Goal: Task Accomplishment & Management: Complete application form

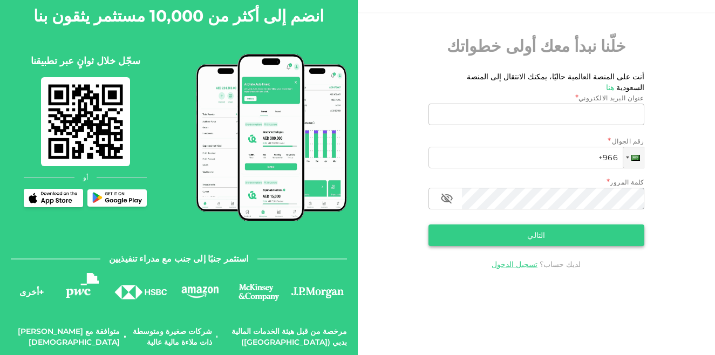
scroll to position [67, 0]
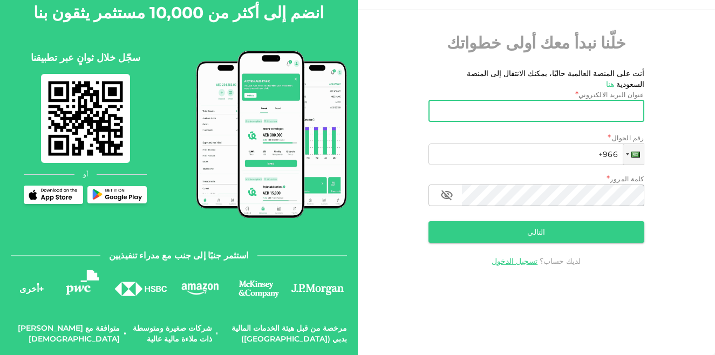
click at [568, 100] on input "عنوان البريد الالكتروني" at bounding box center [542, 111] width 204 height 22
click at [522, 100] on input "عنوان البريد الالكتروني" at bounding box center [542, 111] width 204 height 22
paste input "mhmdalmstfysydbwrh001@gmail.com"
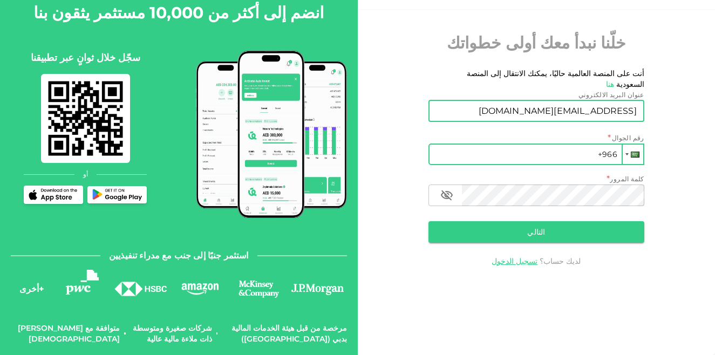
type input "mhmdalmstfysydbwrh001@gmail.com"
click at [629, 145] on div at bounding box center [632, 154] width 20 height 19
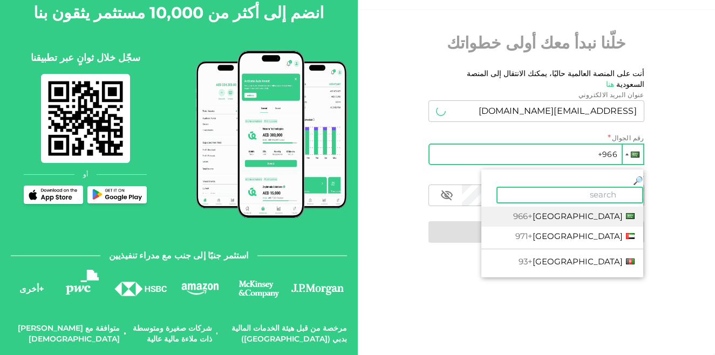
click at [628, 145] on div at bounding box center [632, 154] width 20 height 19
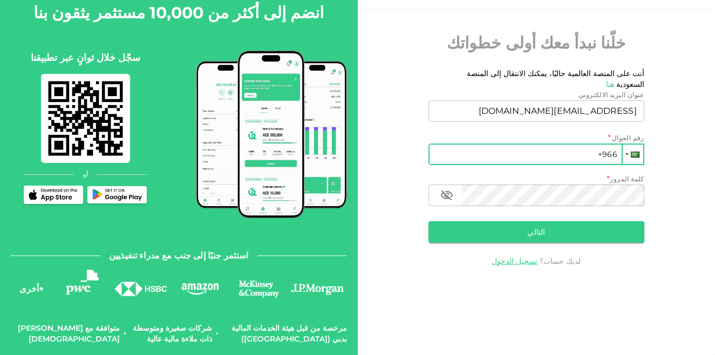
click at [628, 145] on div at bounding box center [632, 154] width 20 height 19
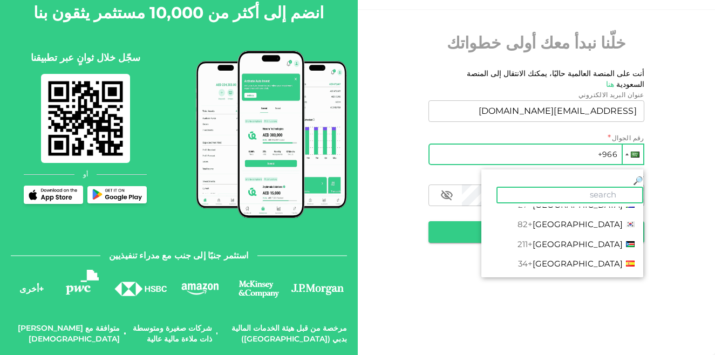
scroll to position [3506, 0]
click at [607, 275] on li "Sudan +249" at bounding box center [562, 285] width 162 height 20
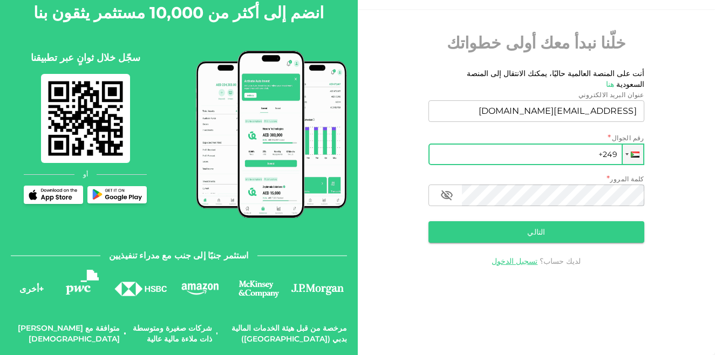
click at [454, 143] on input "+249" at bounding box center [536, 154] width 216 height 22
click at [500, 145] on input "+249 912 4" at bounding box center [536, 154] width 216 height 22
click at [453, 145] on input "+249" at bounding box center [536, 154] width 216 height 22
click at [450, 143] on input "+249" at bounding box center [536, 154] width 216 height 22
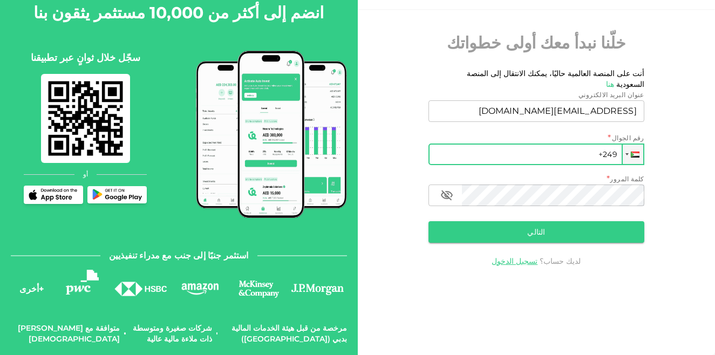
click at [431, 144] on input "+249" at bounding box center [536, 154] width 216 height 22
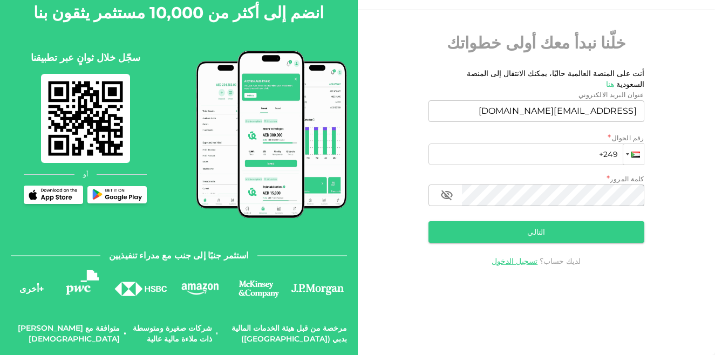
click at [627, 144] on div at bounding box center [633, 154] width 20 height 20
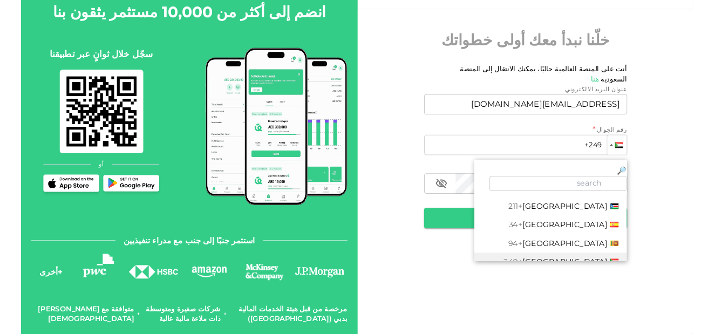
scroll to position [3511, 0]
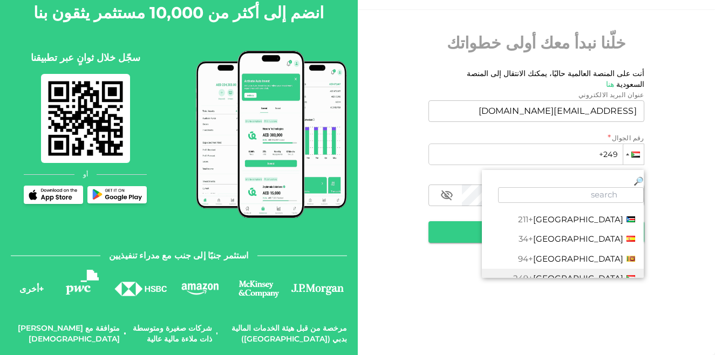
click at [600, 273] on span "Sudan" at bounding box center [578, 278] width 90 height 10
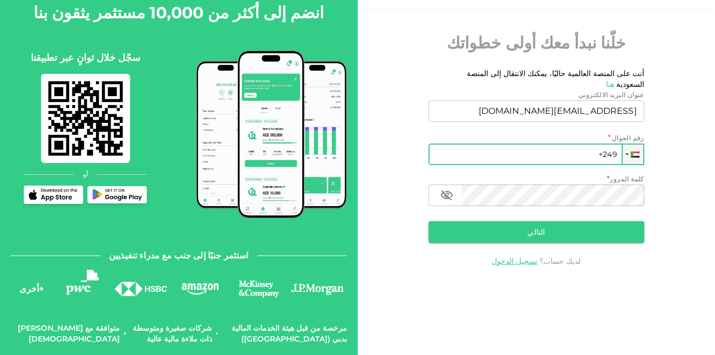
click at [542, 145] on input "+249" at bounding box center [536, 154] width 216 height 22
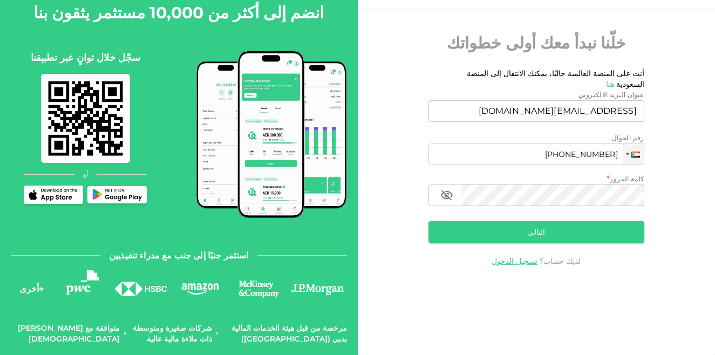
type input "+249 091 247 710 7"
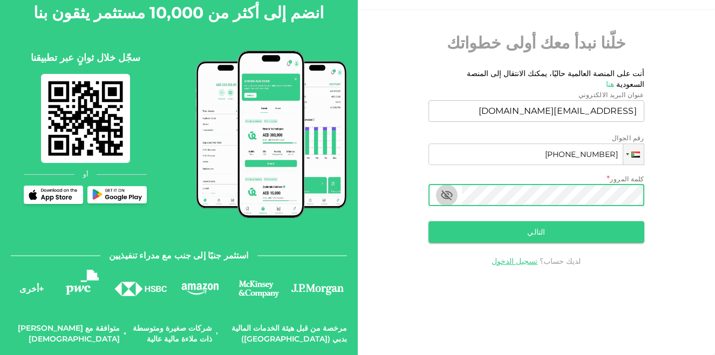
click at [447, 189] on icon "button" at bounding box center [446, 195] width 13 height 13
click at [542, 221] on button "التالي" at bounding box center [536, 232] width 216 height 22
click at [539, 224] on button "التالي" at bounding box center [536, 232] width 216 height 22
click at [446, 189] on icon "button" at bounding box center [446, 195] width 13 height 13
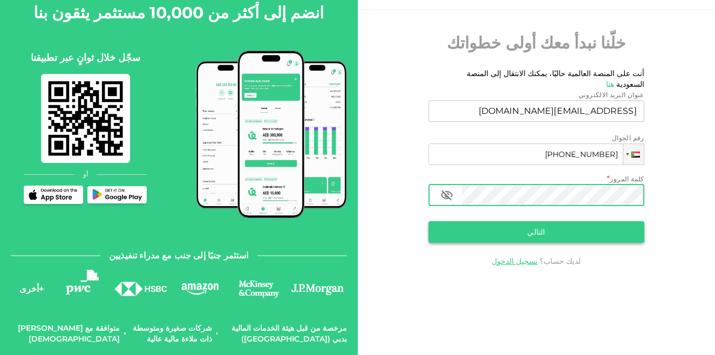
click at [544, 227] on button "التالي" at bounding box center [536, 232] width 216 height 22
click at [537, 221] on button "التالي" at bounding box center [536, 232] width 216 height 22
click at [533, 221] on button "التالي" at bounding box center [536, 232] width 216 height 22
click at [445, 190] on icon "button" at bounding box center [447, 195] width 12 height 10
click at [457, 227] on button "التالي" at bounding box center [536, 232] width 216 height 22
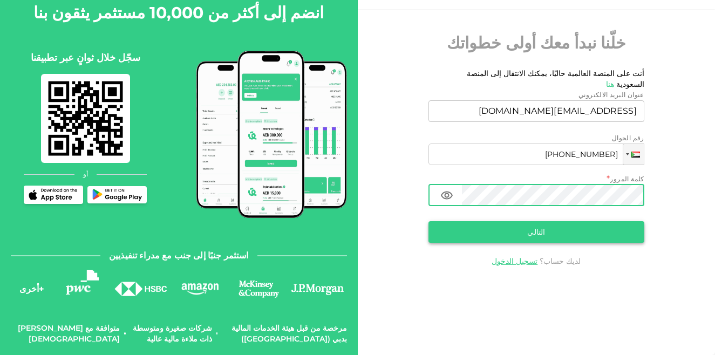
click at [537, 224] on button "التالي" at bounding box center [536, 232] width 216 height 22
click at [521, 221] on button "التالي" at bounding box center [536, 232] width 216 height 22
click at [539, 222] on button "التالي" at bounding box center [536, 232] width 216 height 22
click at [532, 222] on button "التالي" at bounding box center [536, 232] width 216 height 22
click at [545, 222] on button "التالي" at bounding box center [536, 232] width 216 height 22
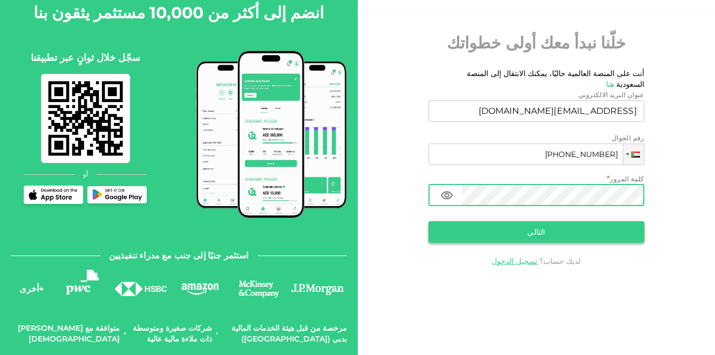
click at [543, 221] on button "التالي" at bounding box center [536, 232] width 216 height 22
click at [478, 223] on button "التالي" at bounding box center [536, 232] width 216 height 22
click at [443, 189] on icon "button" at bounding box center [446, 195] width 13 height 13
click at [512, 226] on button "التالي" at bounding box center [536, 232] width 216 height 22
click at [533, 223] on button "التالي" at bounding box center [536, 232] width 216 height 22
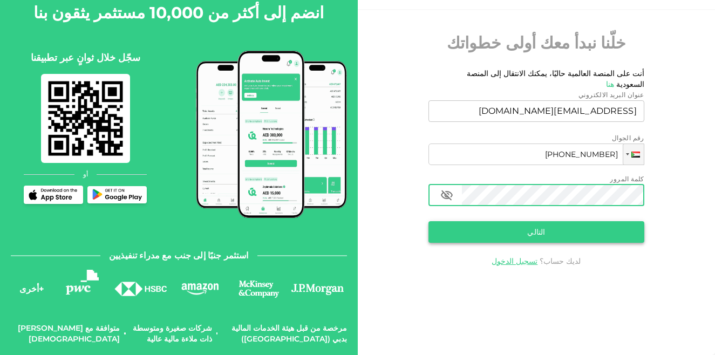
click at [519, 221] on button "التالي" at bounding box center [536, 232] width 216 height 22
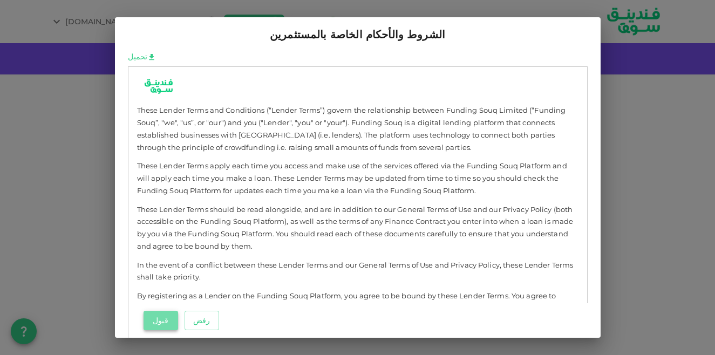
click at [153, 326] on button "قبول" at bounding box center [160, 320] width 35 height 19
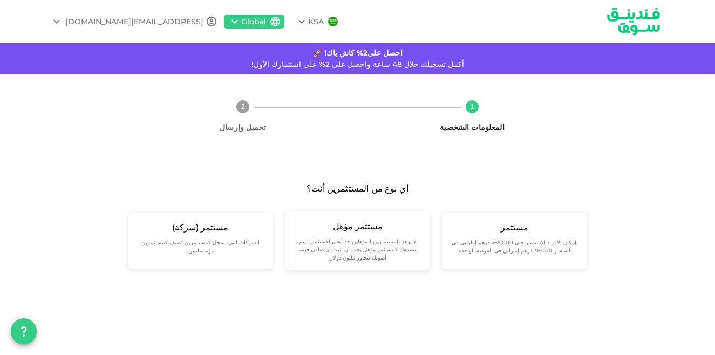
click at [238, 21] on icon at bounding box center [234, 22] width 6 height 4
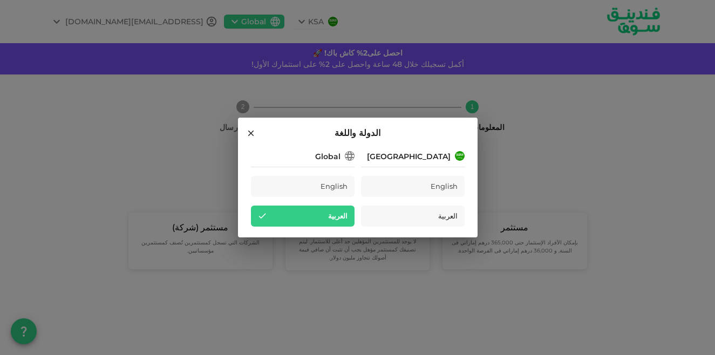
click at [77, 165] on div "الدولة واللغة Saudi Arabia English العربية Global English العربية" at bounding box center [357, 177] width 715 height 355
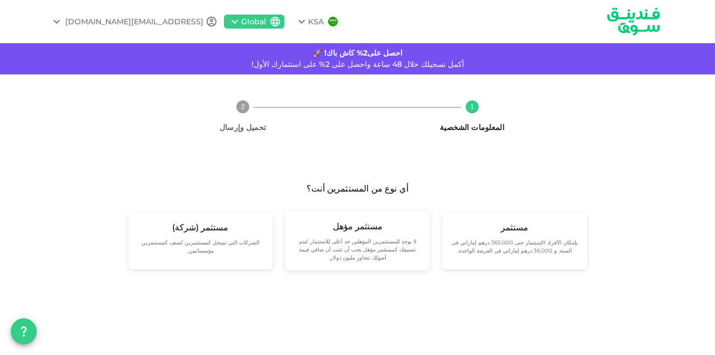
click at [308, 19] on icon at bounding box center [301, 21] width 13 height 13
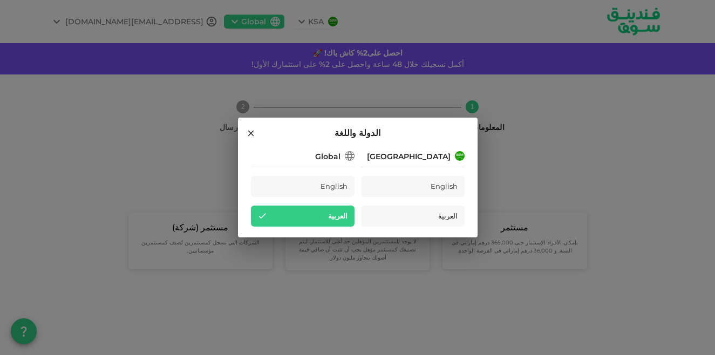
click at [314, 19] on div "الدولة واللغة Saudi Arabia English العربية Global English العربية" at bounding box center [357, 177] width 715 height 355
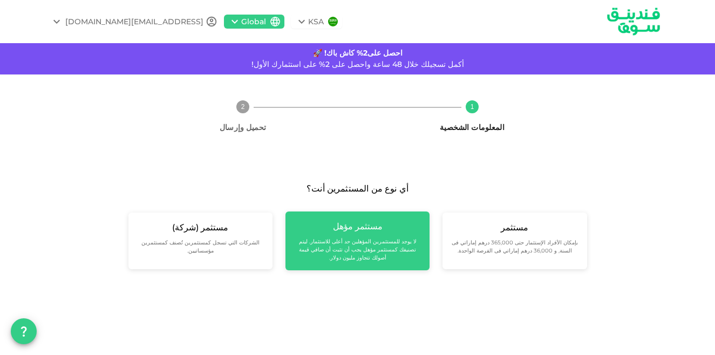
click at [367, 244] on small "لا يوجد للمستثمرين المؤهلين حد أعلى للاستثمار. ليتم تصنيفك كمستثمر مؤهل يجب أن …" at bounding box center [357, 249] width 127 height 24
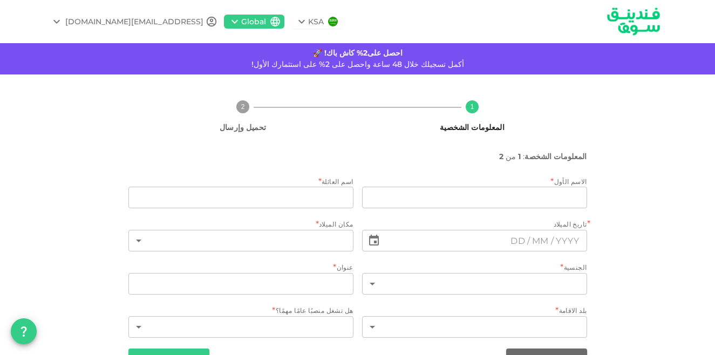
click at [58, 21] on icon at bounding box center [56, 21] width 13 height 13
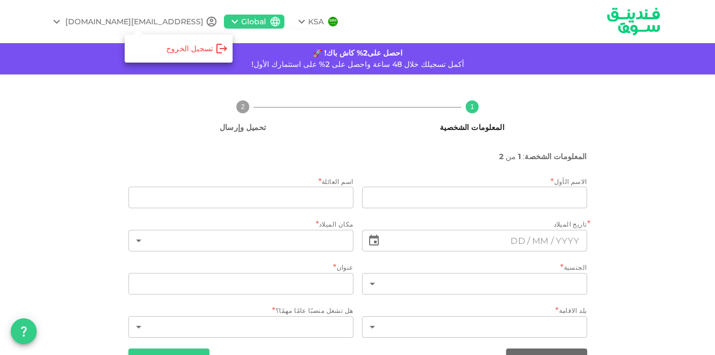
click at [186, 46] on div "‏تسجيل الخروج" at bounding box center [189, 48] width 47 height 11
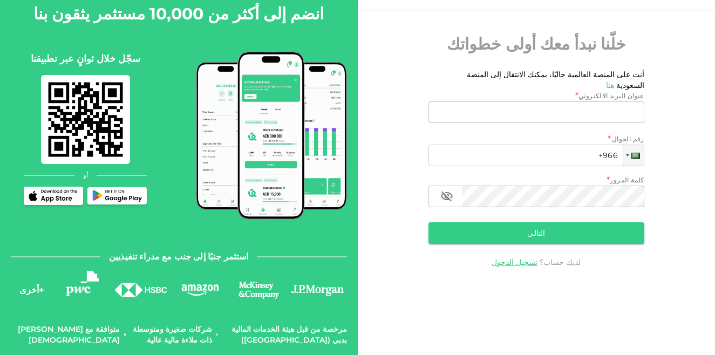
scroll to position [67, 0]
